Goal: Navigation & Orientation: Go to known website

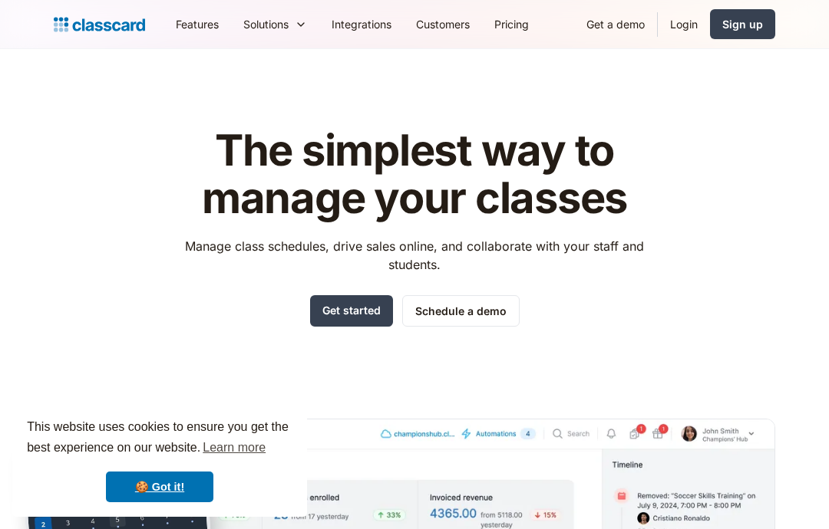
click at [750, 14] on link "Sign up" at bounding box center [742, 24] width 65 height 30
click at [677, 18] on link "Login" at bounding box center [683, 24] width 52 height 35
click at [658, 28] on link "Login" at bounding box center [683, 24] width 52 height 35
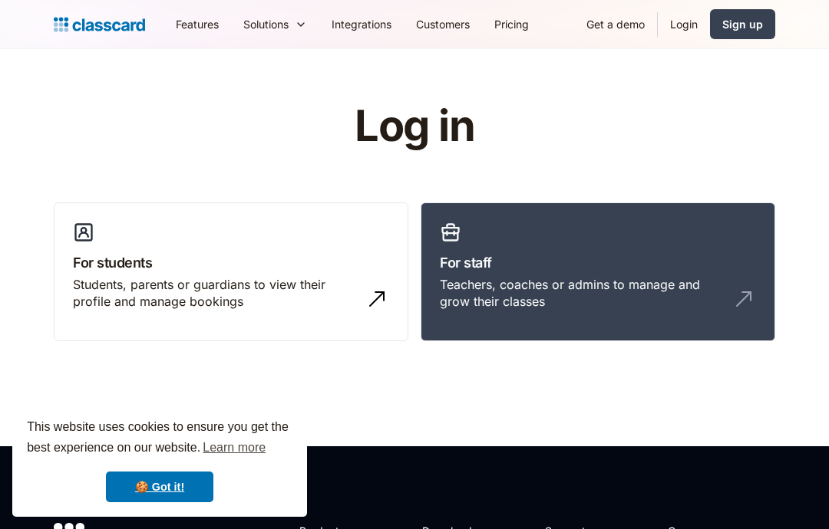
click at [315, 315] on div "Students, parents or guardians to view their profile and manage bookings" at bounding box center [231, 299] width 316 height 47
click at [689, 10] on link "Login" at bounding box center [683, 24] width 52 height 35
click at [671, 21] on link "Login" at bounding box center [683, 24] width 52 height 35
click at [693, 20] on link "Login" at bounding box center [683, 24] width 52 height 35
